Goal: Feedback & Contribution: Contribute content

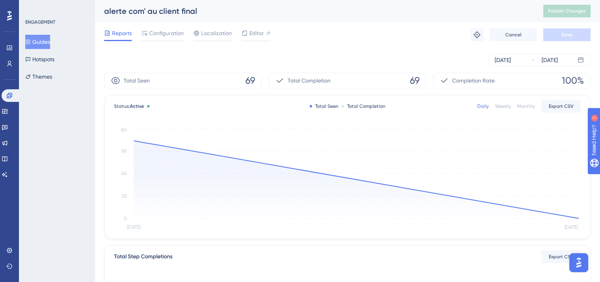
click at [38, 45] on button "Guides" at bounding box center [37, 42] width 25 height 14
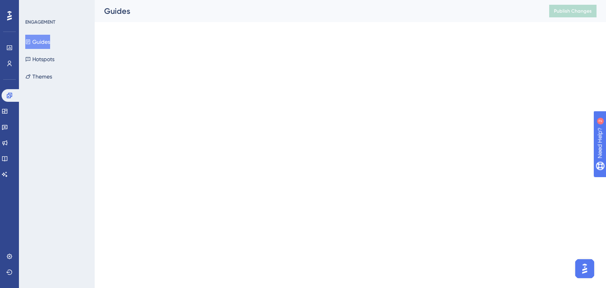
click at [38, 45] on button "Guides" at bounding box center [37, 42] width 25 height 14
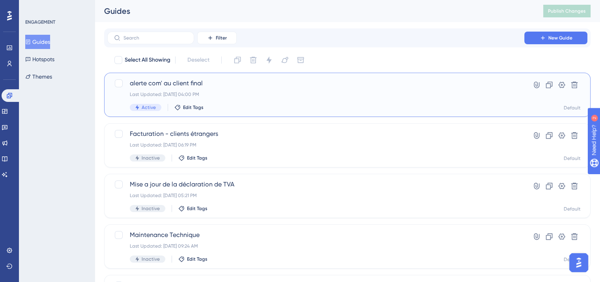
click at [235, 115] on div "alerte com' au client final Last Updated: [DATE] 04:00 PM Active Edit Tags Hype…" at bounding box center [347, 95] width 487 height 44
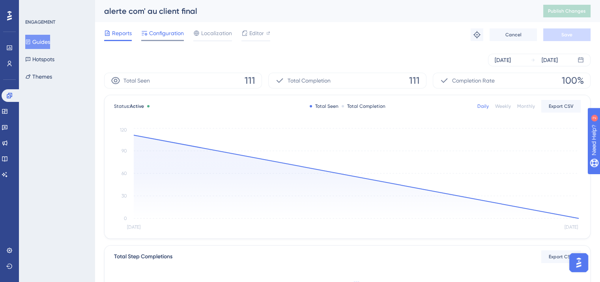
click at [157, 34] on span "Configuration" at bounding box center [166, 32] width 35 height 9
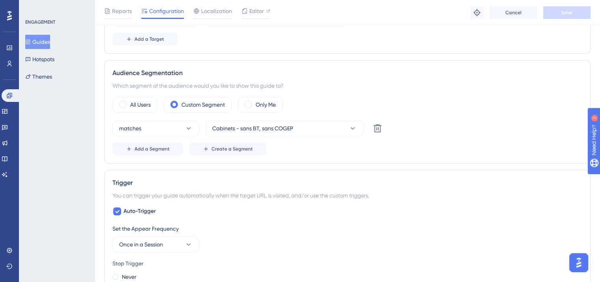
scroll to position [493, 0]
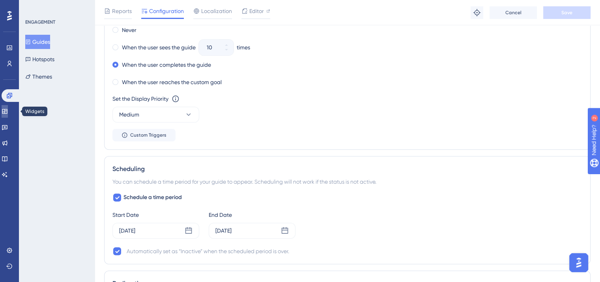
click at [8, 110] on icon at bounding box center [5, 111] width 6 height 6
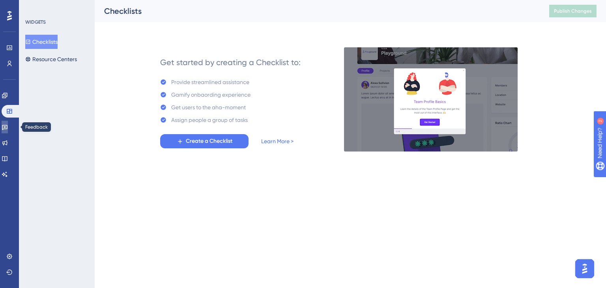
click at [8, 128] on icon at bounding box center [5, 127] width 6 height 6
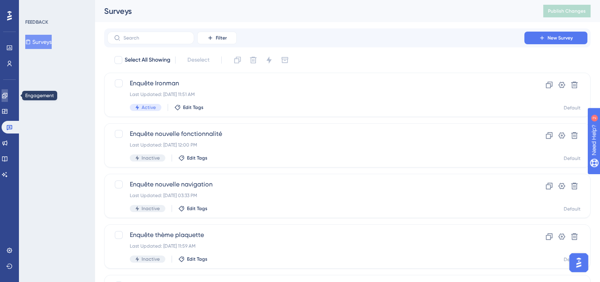
click at [5, 95] on link at bounding box center [5, 95] width 6 height 13
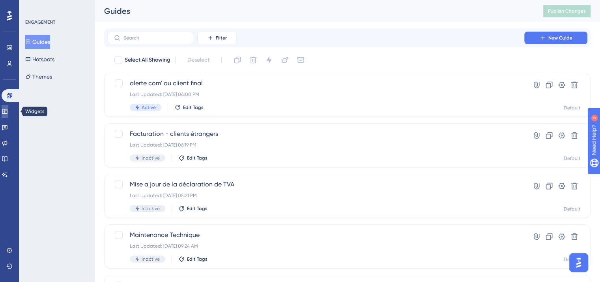
click at [6, 106] on link at bounding box center [5, 111] width 6 height 13
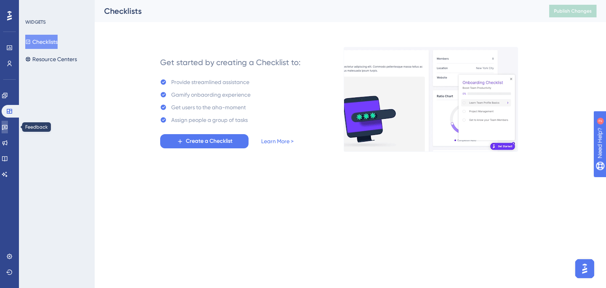
click at [8, 133] on link at bounding box center [5, 127] width 6 height 13
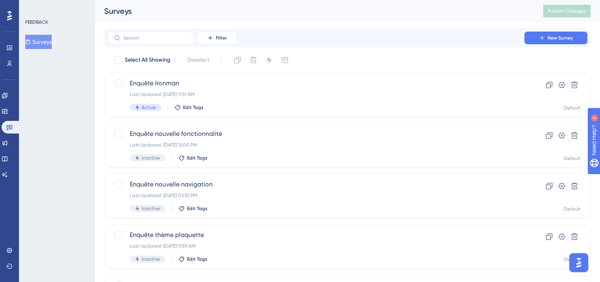
click at [14, 151] on div "Engagement Widgets Feedback Product Updates Knowledge Base AI Assistant" at bounding box center [10, 135] width 16 height 92
click at [8, 155] on link at bounding box center [5, 158] width 6 height 13
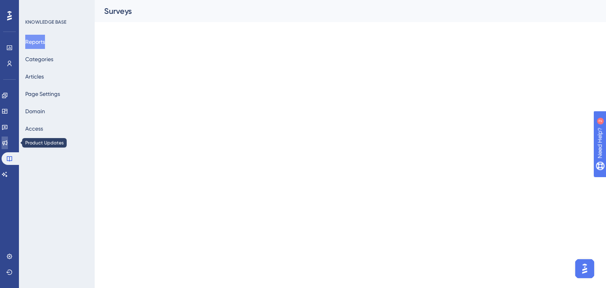
click at [8, 146] on icon at bounding box center [5, 143] width 6 height 6
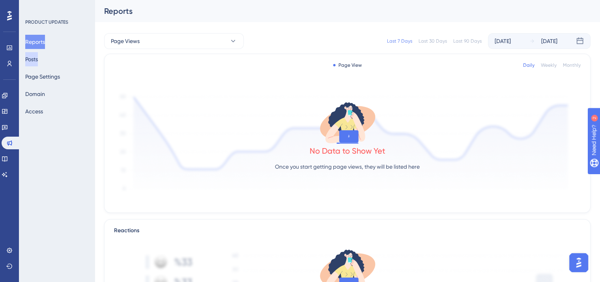
click at [38, 62] on button "Posts" at bounding box center [31, 59] width 13 height 14
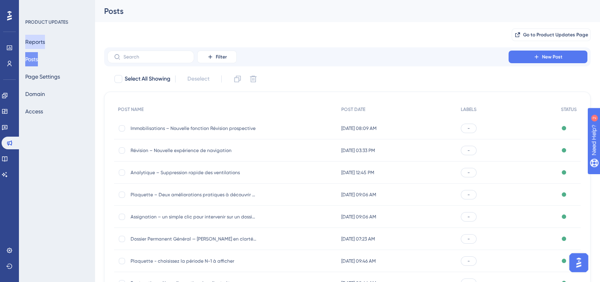
click at [44, 40] on button "Reports" at bounding box center [35, 42] width 20 height 14
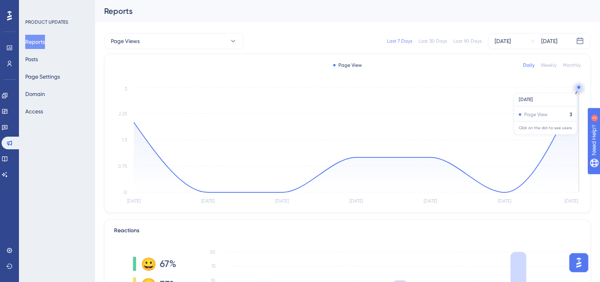
click at [579, 89] on circle at bounding box center [579, 87] width 6 height 6
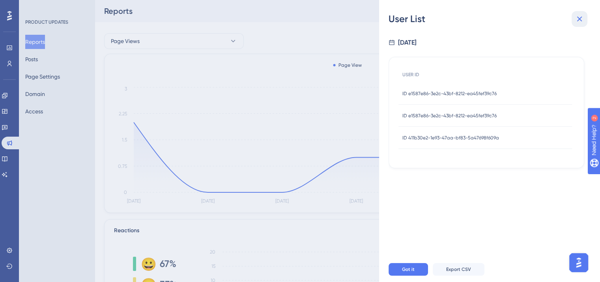
click at [575, 21] on icon at bounding box center [579, 18] width 9 height 9
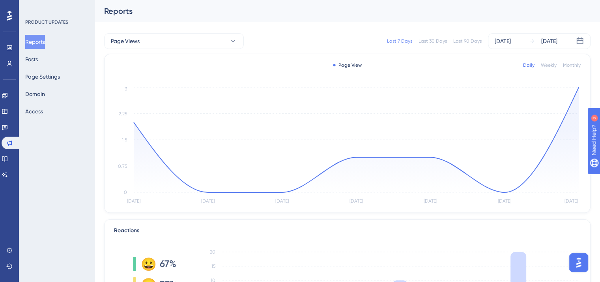
click at [53, 141] on div "PRODUCT UPDATES Reports Posts Page Settings Domain Access" at bounding box center [57, 141] width 76 height 282
click at [38, 62] on button "Posts" at bounding box center [31, 59] width 13 height 14
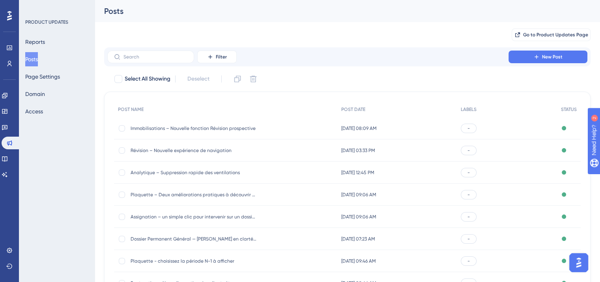
click at [364, 79] on div "Select All Showing Deselect" at bounding box center [352, 79] width 477 height 13
click at [541, 54] on button "New Post" at bounding box center [548, 57] width 79 height 13
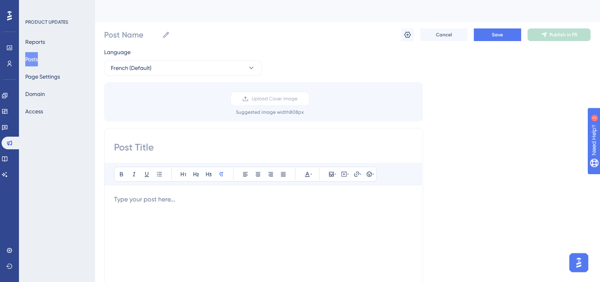
click at [196, 208] on div at bounding box center [263, 282] width 299 height 174
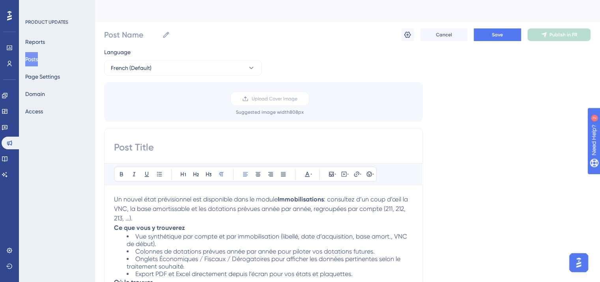
scroll to position [6, 0]
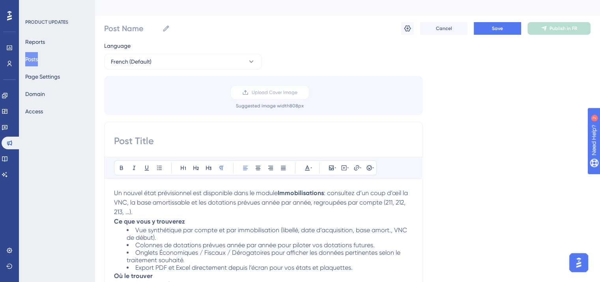
click at [196, 208] on p "Un nouvel état prévisionnel est disponible dans le module Immobilisations : con…" at bounding box center [263, 202] width 299 height 28
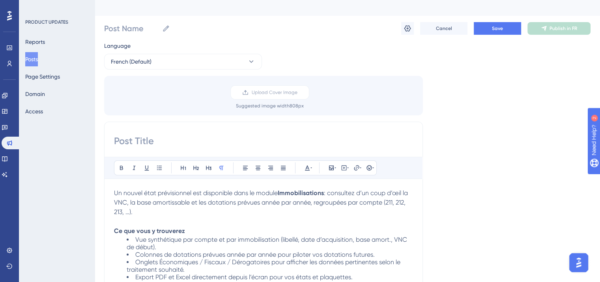
click at [194, 226] on p "Ce que vous y trouverez" at bounding box center [263, 230] width 299 height 9
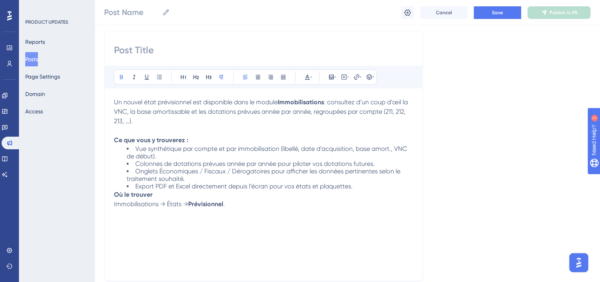
scroll to position [101, 0]
click at [373, 182] on li "Export PDF et Excel directement depuis l’écran pour vos états et plaquettes." at bounding box center [270, 185] width 287 height 7
click at [273, 103] on span "Un nouvel état prévisionnel est disponible dans le module" at bounding box center [196, 100] width 164 height 7
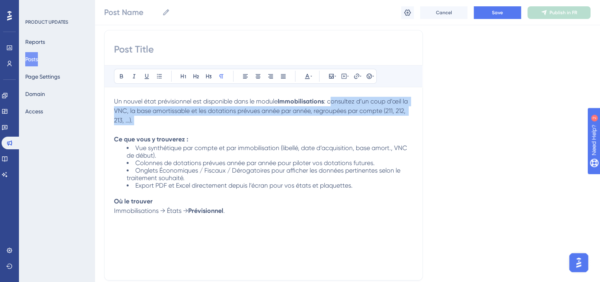
drag, startPoint x: 331, startPoint y: 100, endPoint x: 358, endPoint y: 132, distance: 41.8
click at [358, 132] on p "Un nouvel état prévisionnel est disponible dans le module Immobilisations : con…" at bounding box center [263, 116] width 299 height 38
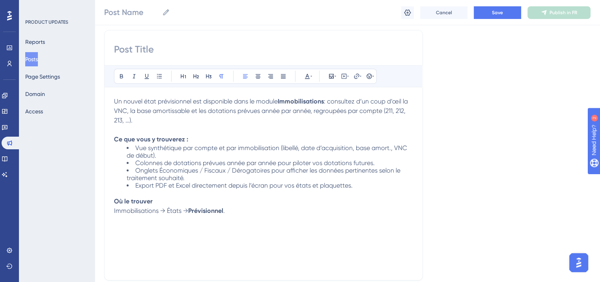
click at [297, 210] on p "Où le trouver Immobilisations → États → Prévisionnel ." at bounding box center [263, 206] width 299 height 19
drag, startPoint x: 384, startPoint y: 109, endPoint x: 131, endPoint y: 118, distance: 252.7
click at [131, 118] on span ": consultez d’un coup d’œil la VNC, la base amortissable et les dotations prévu…" at bounding box center [262, 110] width 296 height 26
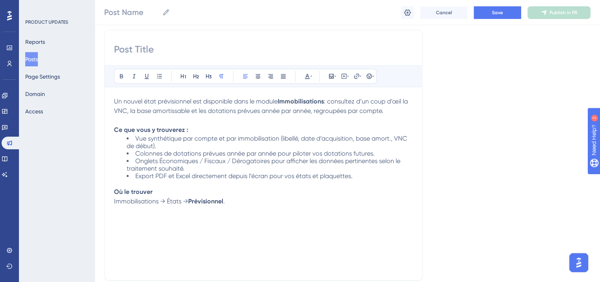
click at [237, 253] on div "Un nouvel état prévisionnel est disponible dans le module Immobilisations : con…" at bounding box center [263, 184] width 299 height 174
click at [170, 179] on li "Export PDF et Excel directement depuis l’écran pour vos états et plaquettes." at bounding box center [270, 179] width 287 height 15
click at [169, 184] on li "Export PDF et Excel directement depuis l’écran pour vos états et plaquettes." at bounding box center [270, 179] width 287 height 15
click at [166, 187] on p "Où le trouver Immobilisations → États → Prévisionnel ." at bounding box center [263, 196] width 299 height 19
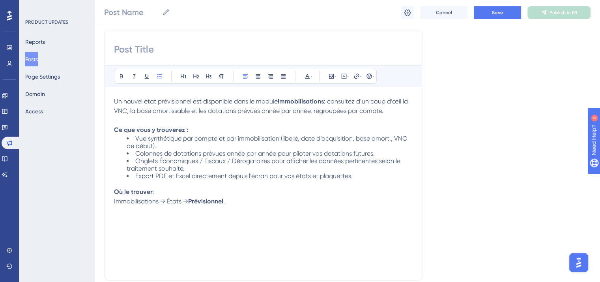
click at [377, 148] on li "Vue synthétique par compte et par immobilisation (libellé, date d’acquisition, …" at bounding box center [270, 142] width 287 height 15
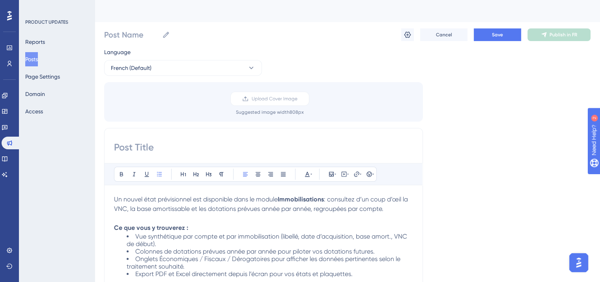
click at [154, 141] on input at bounding box center [263, 147] width 299 height 13
type input "Immobilisations - Nouvel état "Prévisionnel""
click at [122, 34] on input "Post Name" at bounding box center [131, 34] width 55 height 11
paste input "Immobilisations - Nouvel état "Prévisionnel""
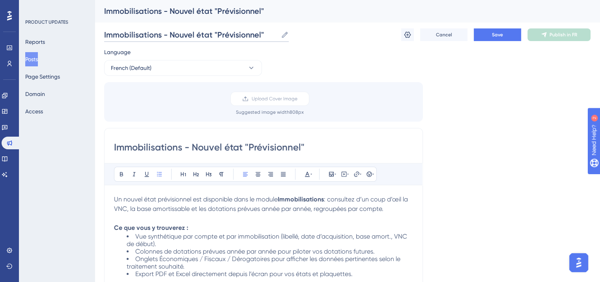
type input "Immobilisations - Nouvel état "Prévisionnel""
click at [117, 148] on input "Immobilisations - Nouvel état "Prévisionnel"" at bounding box center [263, 147] width 299 height 13
paste input "2025 💫"
drag, startPoint x: 140, startPoint y: 144, endPoint x: 110, endPoint y: 140, distance: 30.2
click at [110, 140] on div "2025 💫 Immobilisations - Nouvel état "Prévisionnel" Bold Italic Underline Bulle…" at bounding box center [263, 253] width 319 height 250
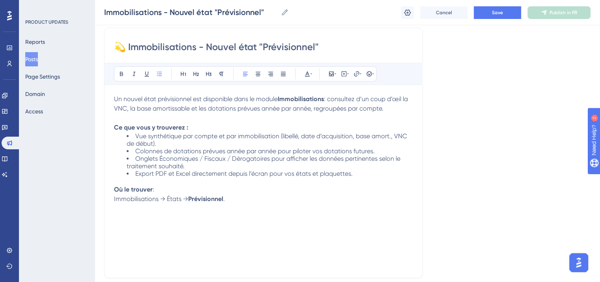
scroll to position [103, 0]
type input "💫 Immobilisations - Nouvel état "Prévisionnel""
click at [143, 260] on div "Un nouvel état prévisionnel est disponible dans le module Immobilisations : con…" at bounding box center [263, 182] width 299 height 174
click at [188, 114] on p "Un nouvel état prévisionnel est disponible dans le module Immobilisations : con…" at bounding box center [263, 109] width 299 height 28
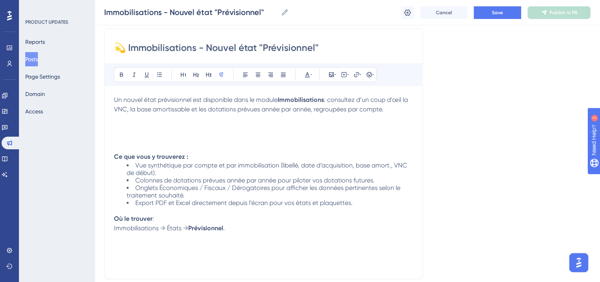
click at [167, 139] on p at bounding box center [263, 137] width 299 height 9
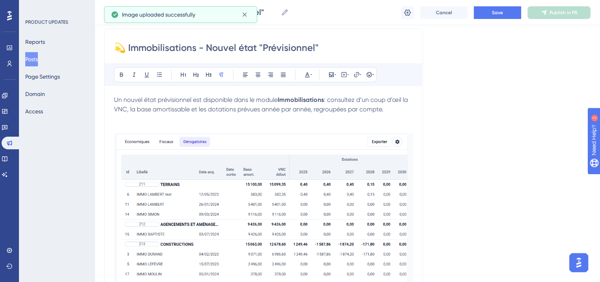
scroll to position [125, 0]
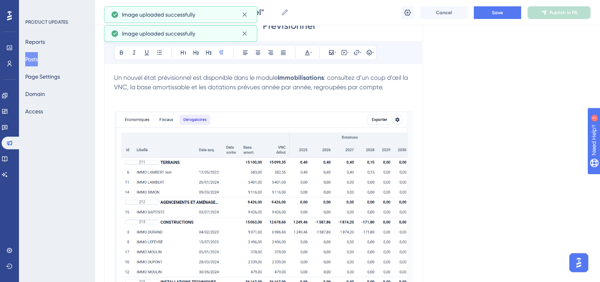
click at [324, 183] on img at bounding box center [263, 199] width 299 height 176
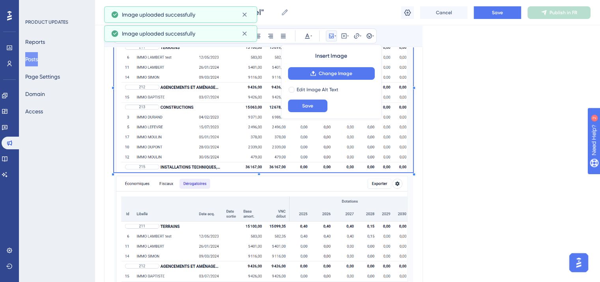
scroll to position [204, 0]
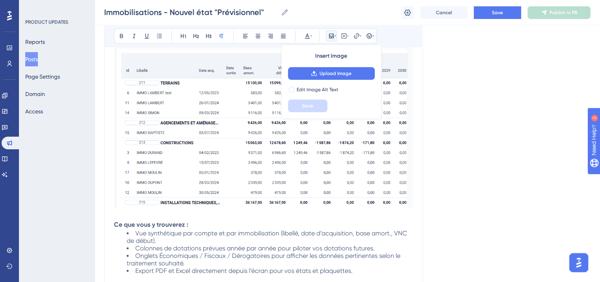
click at [570, 133] on div "Language French (Default) Upload Cover Image Suggested image width 808 px 💫 Imm…" at bounding box center [347, 100] width 487 height 508
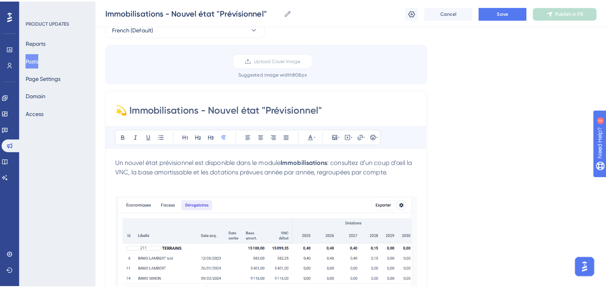
scroll to position [0, 0]
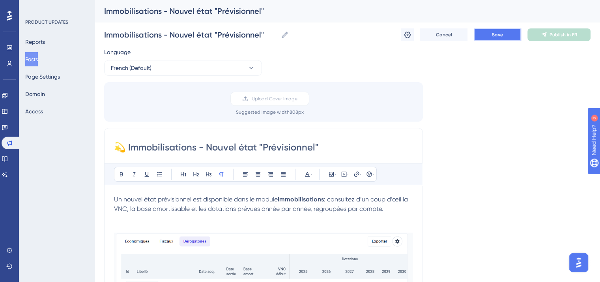
click at [516, 40] on button "Save" at bounding box center [497, 34] width 47 height 13
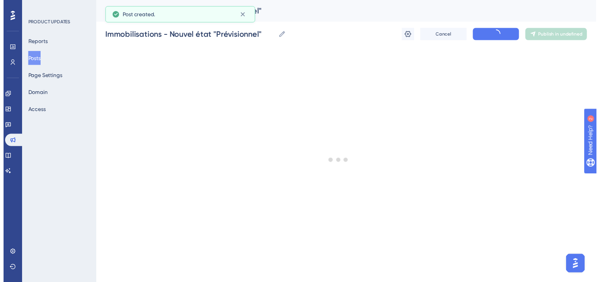
scroll to position [42, 0]
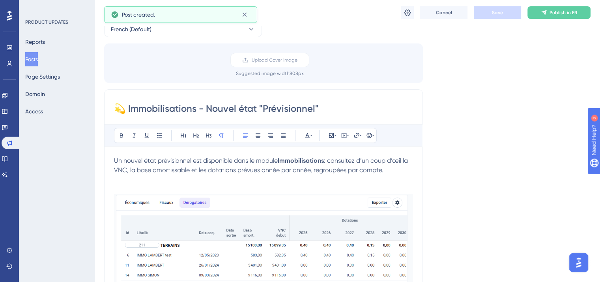
drag, startPoint x: 550, startPoint y: 5, endPoint x: 553, endPoint y: 22, distance: 18.1
click at [553, 22] on div "Cancel Save Publish in FR" at bounding box center [348, 12] width 506 height 25
drag, startPoint x: 553, startPoint y: 22, endPoint x: 552, endPoint y: 11, distance: 11.1
click at [552, 11] on div "Cancel Save Publish in FR" at bounding box center [348, 12] width 506 height 25
click at [552, 11] on span "Publish in FR" at bounding box center [564, 12] width 28 height 6
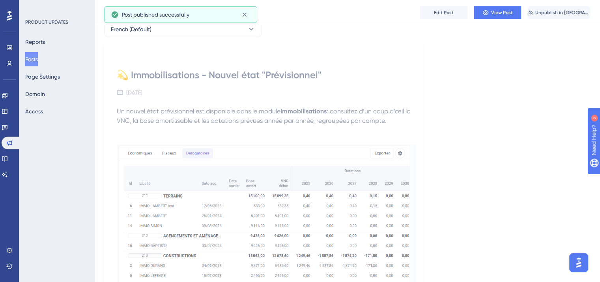
click at [266, 97] on div "💫 Immobilisations - Nouvel état "Prévisionnel" [DATE] Un nouvel état prévisionn…" at bounding box center [263, 240] width 319 height 394
click at [242, 17] on icon at bounding box center [245, 15] width 8 height 8
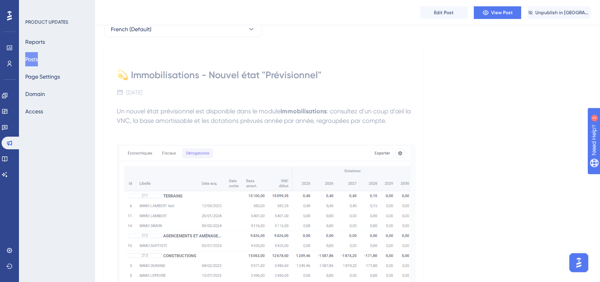
click at [38, 60] on button "Posts" at bounding box center [31, 59] width 13 height 14
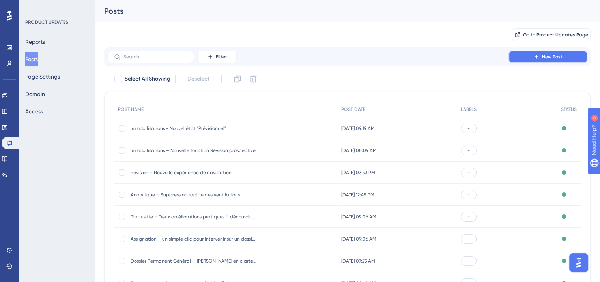
click at [531, 59] on button "New Post" at bounding box center [548, 57] width 79 height 13
